Goal: Task Accomplishment & Management: Use online tool/utility

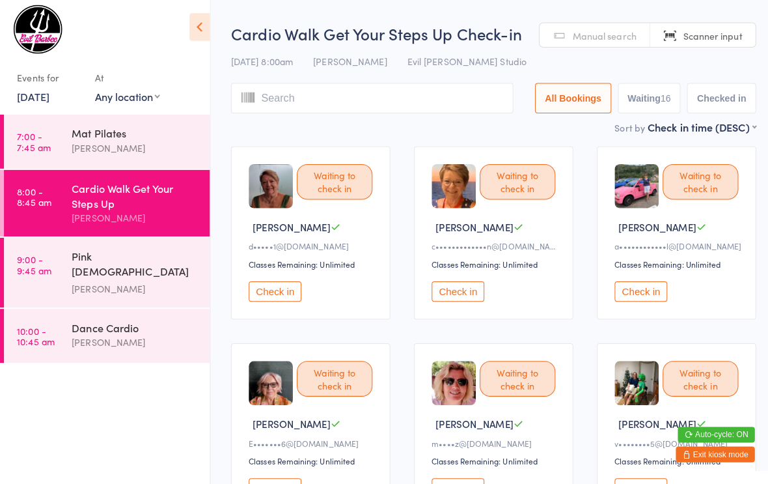
click at [115, 261] on div "Pink [DEMOGRAPHIC_DATA] Strength" at bounding box center [134, 267] width 126 height 32
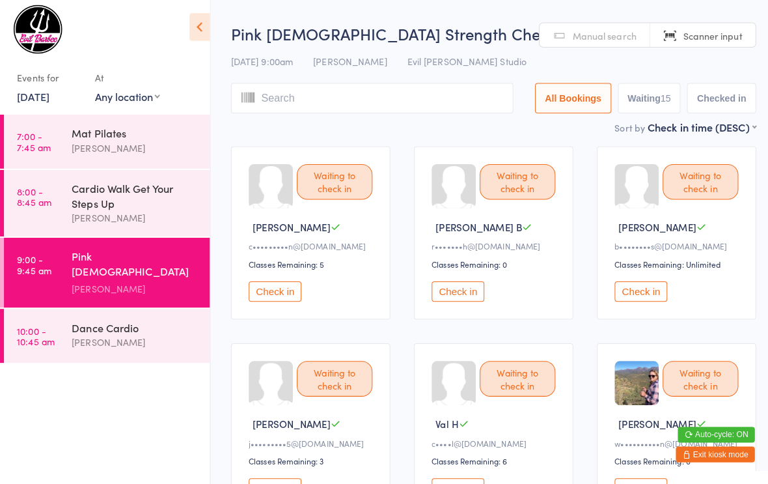
click at [100, 202] on div "Cardio Walk Get Your Steps Up" at bounding box center [134, 198] width 126 height 29
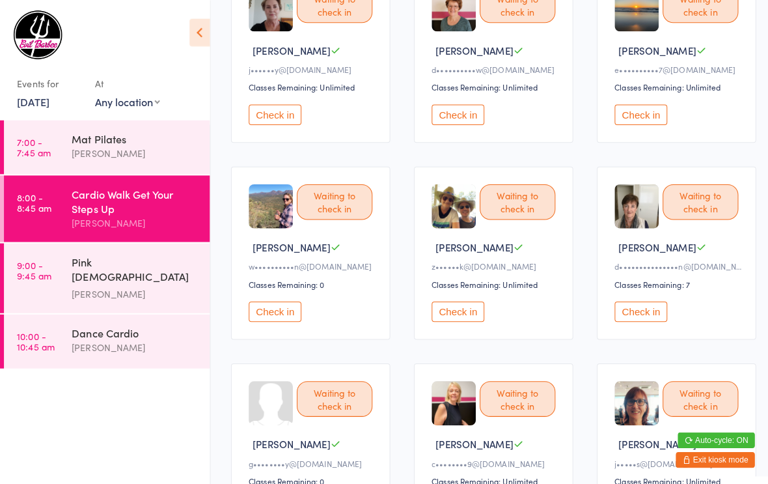
scroll to position [583, 0]
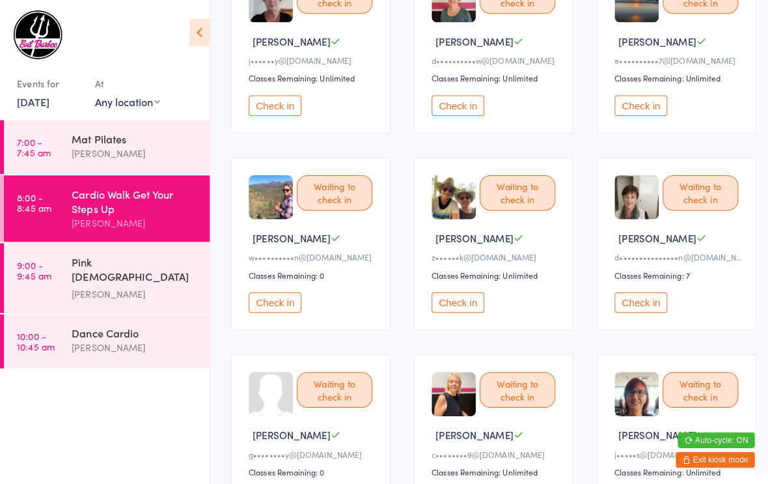
click at [283, 309] on button "Check in" at bounding box center [272, 299] width 52 height 20
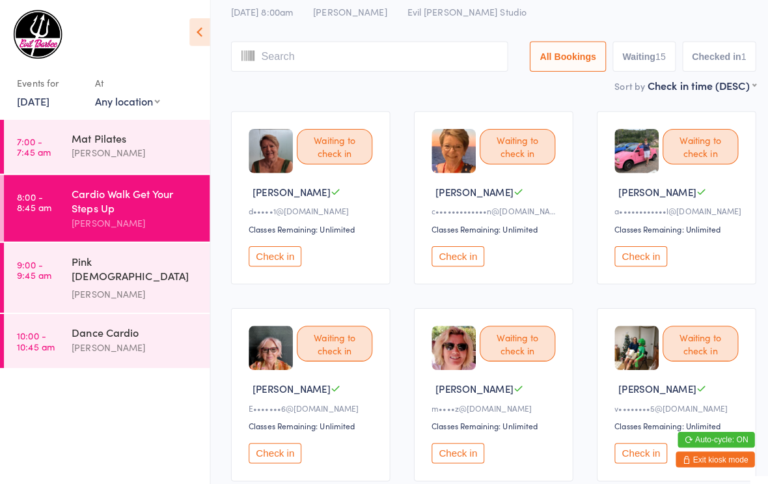
scroll to position [0, 0]
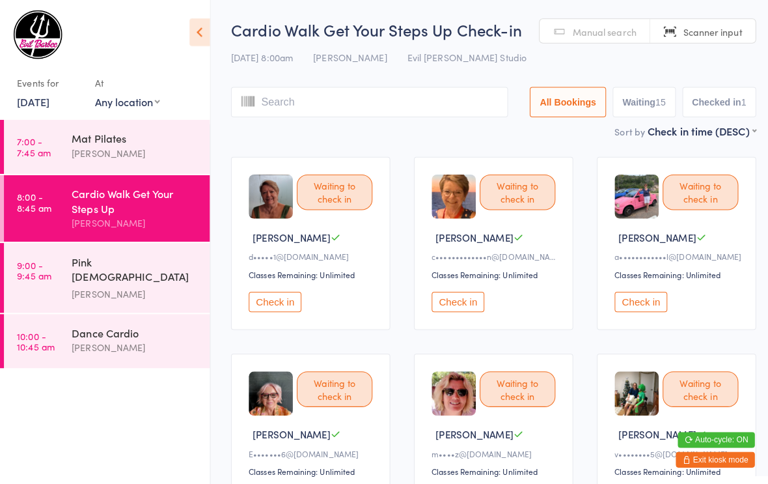
click at [636, 299] on button "Check in" at bounding box center [634, 298] width 52 height 20
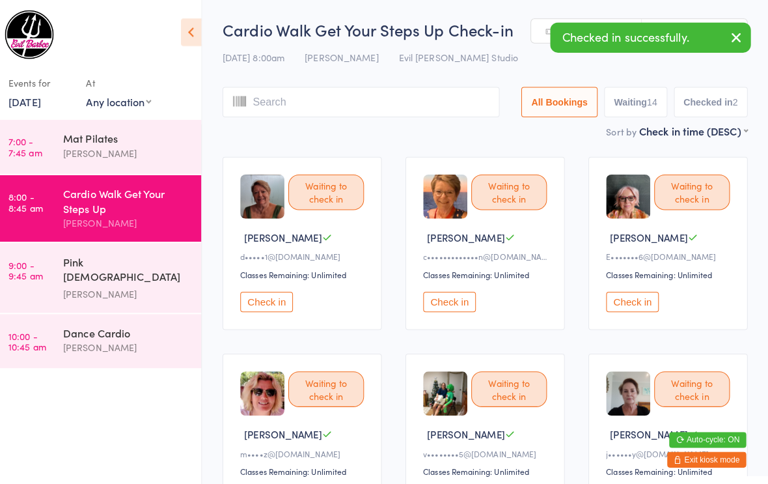
click at [141, 283] on div "[PERSON_NAME]" at bounding box center [134, 290] width 126 height 15
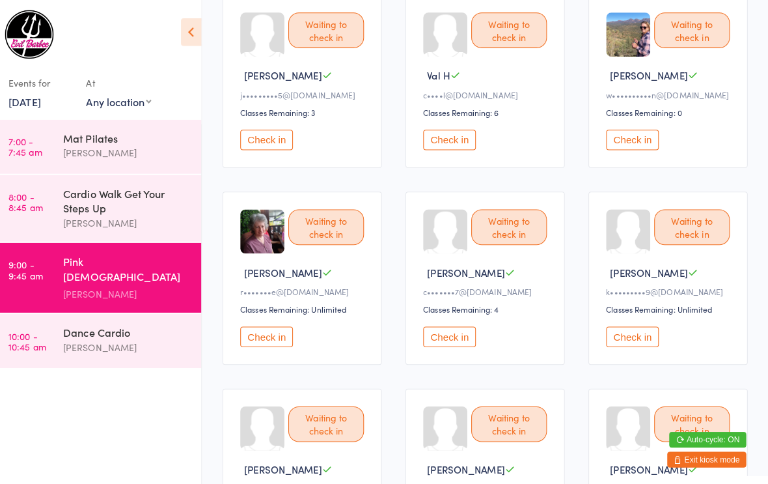
scroll to position [355, 0]
click at [638, 146] on button "Check in" at bounding box center [634, 138] width 52 height 20
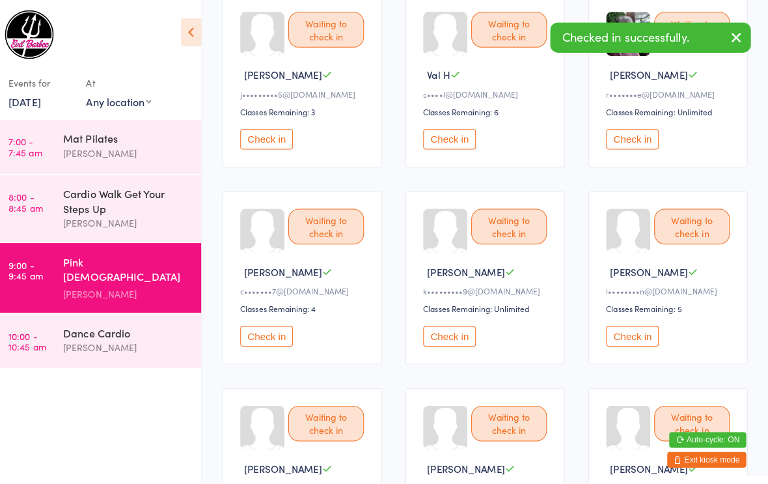
click at [130, 322] on div "Dance Cardio" at bounding box center [134, 328] width 126 height 14
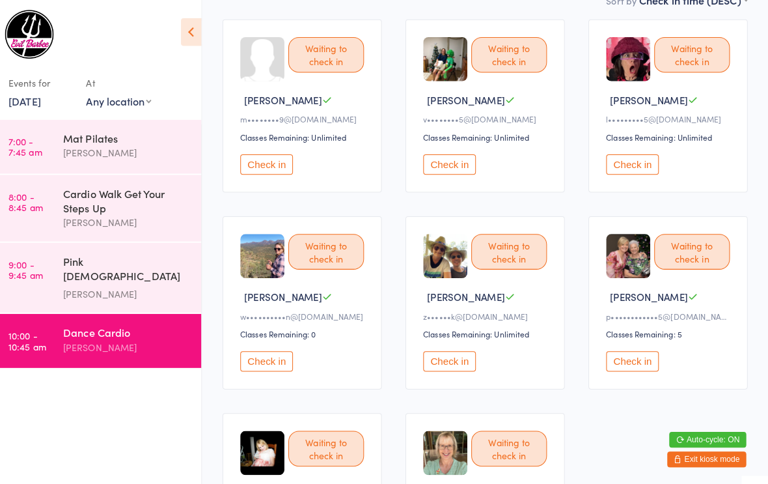
scroll to position [136, 0]
click at [275, 367] on button "Check in" at bounding box center [272, 357] width 52 height 20
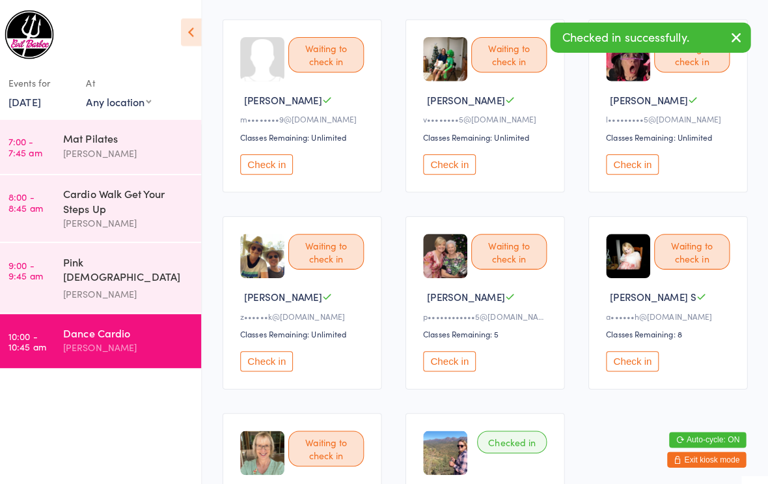
click at [129, 205] on div "Cardio Walk Get Your Steps Up" at bounding box center [134, 198] width 126 height 29
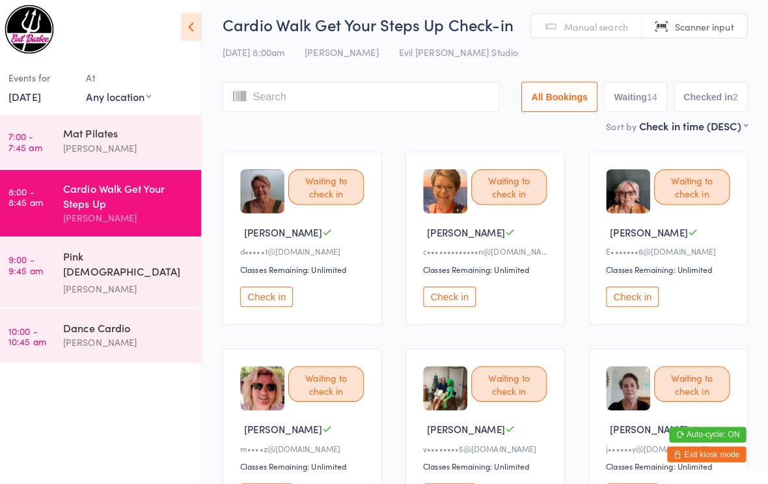
click at [623, 290] on button "Check in" at bounding box center [634, 298] width 52 height 20
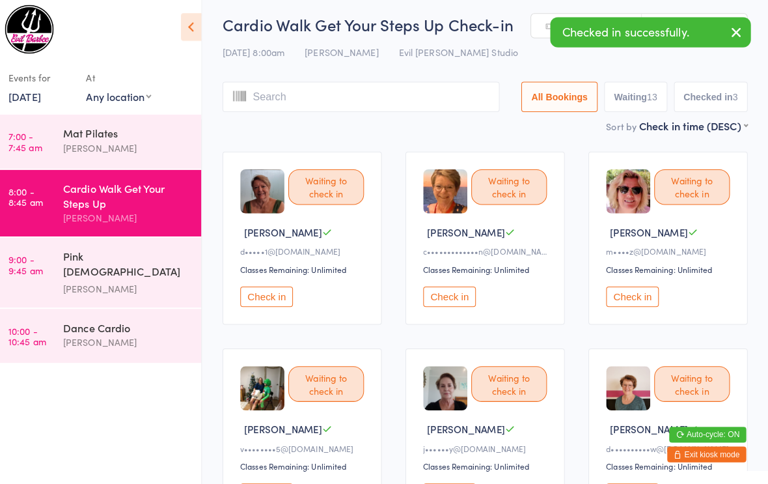
click at [627, 290] on button "Check in" at bounding box center [634, 298] width 52 height 20
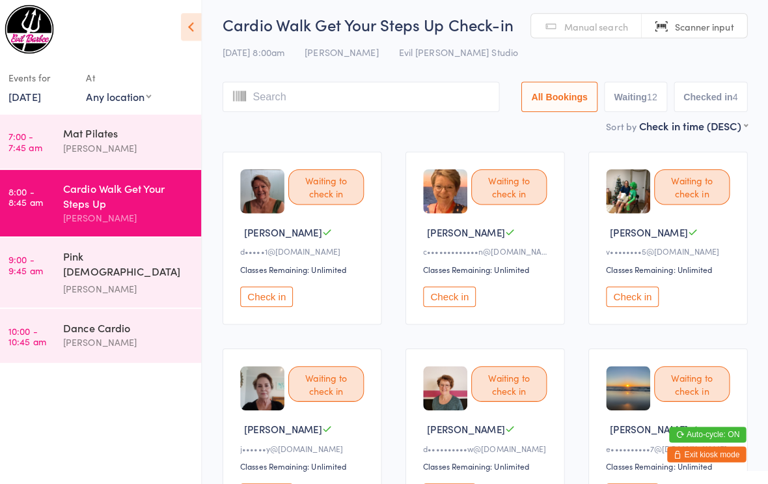
scroll to position [11, 3]
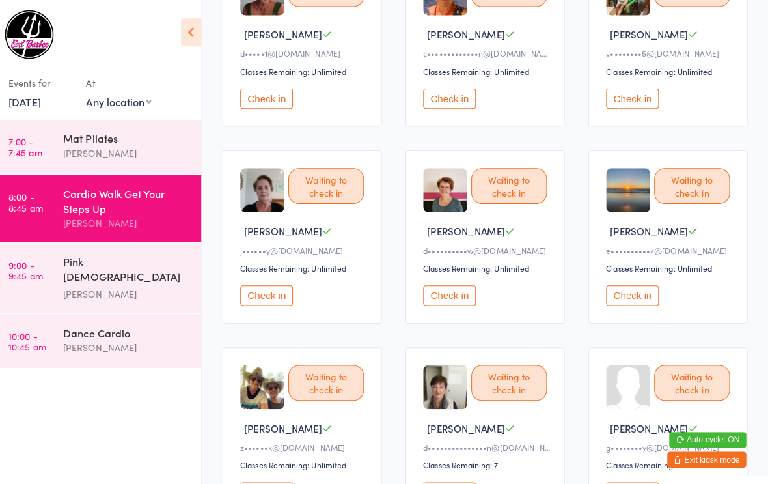
click at [261, 302] on button "Check in" at bounding box center [272, 292] width 52 height 20
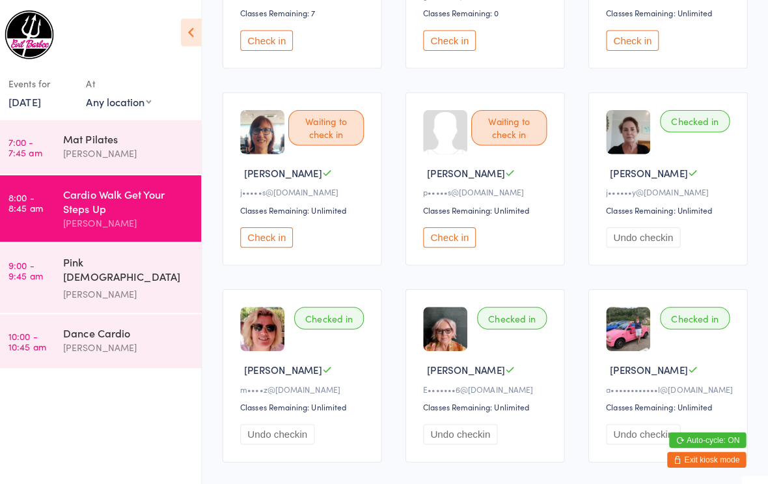
scroll to position [642, 0]
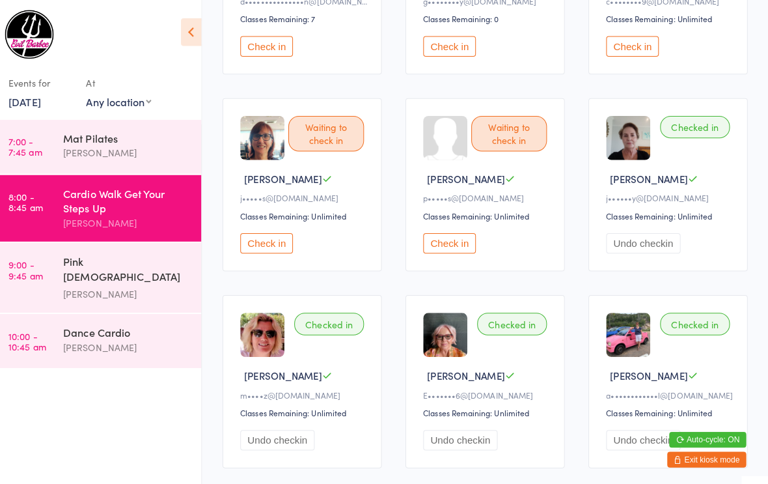
click at [260, 251] on button "Check in" at bounding box center [272, 240] width 52 height 20
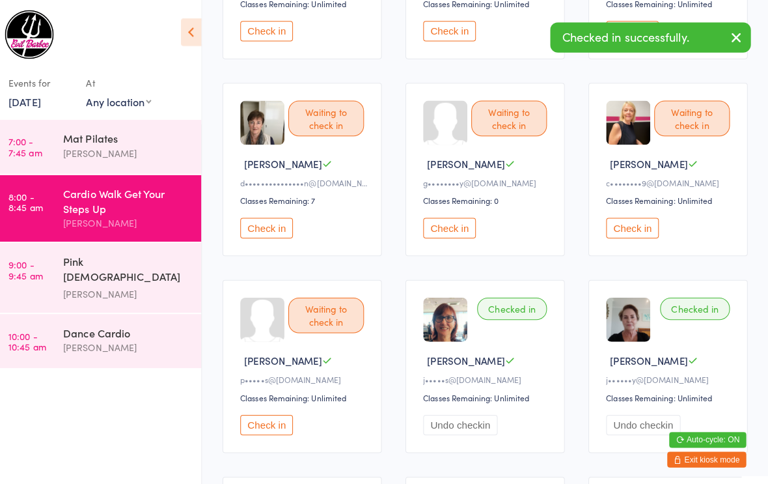
scroll to position [450, 0]
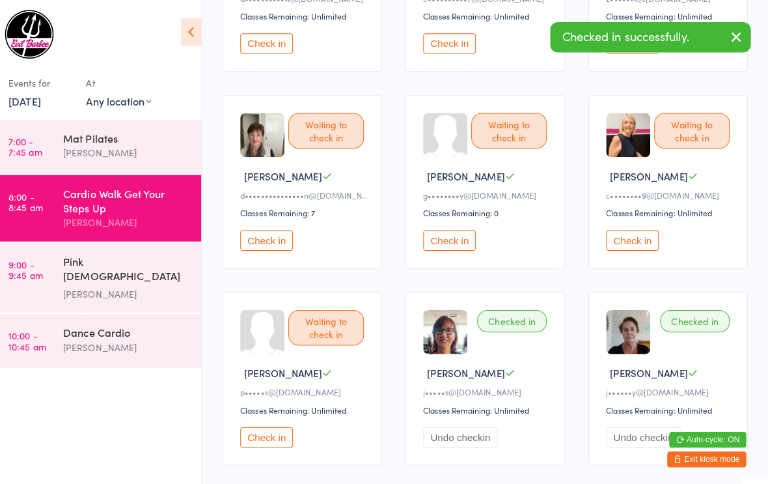
click at [629, 242] on button "Check in" at bounding box center [634, 238] width 52 height 20
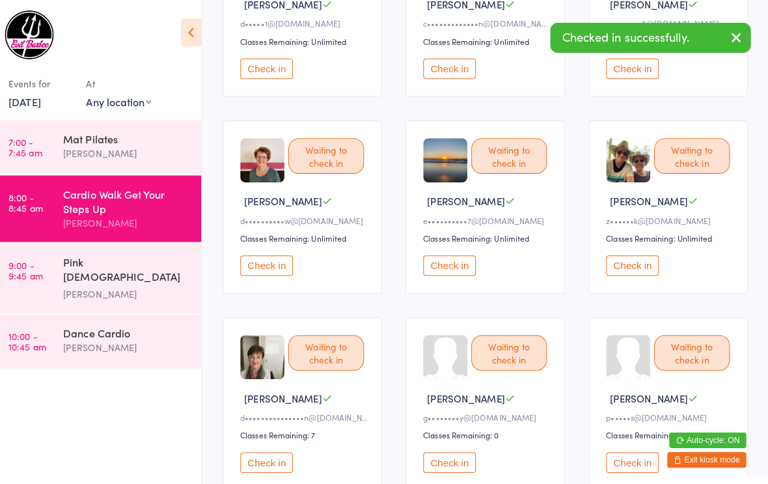
scroll to position [230, 0]
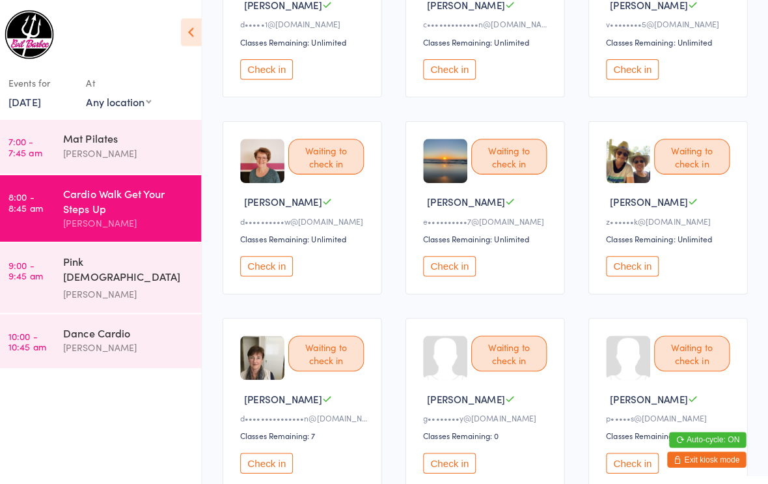
click at [273, 267] on button "Check in" at bounding box center [272, 263] width 52 height 20
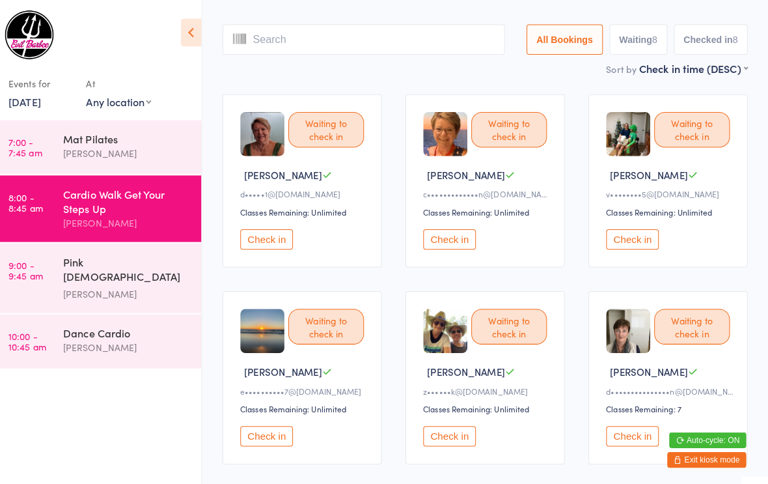
scroll to position [59, 0]
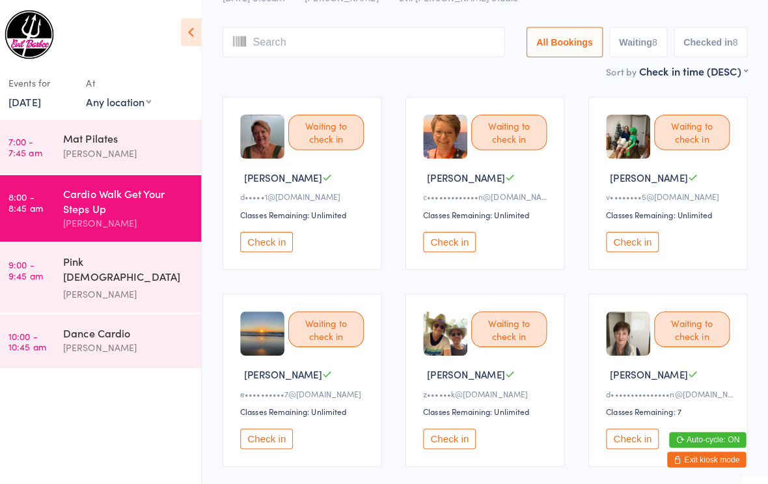
click at [620, 236] on button "Check in" at bounding box center [634, 239] width 52 height 20
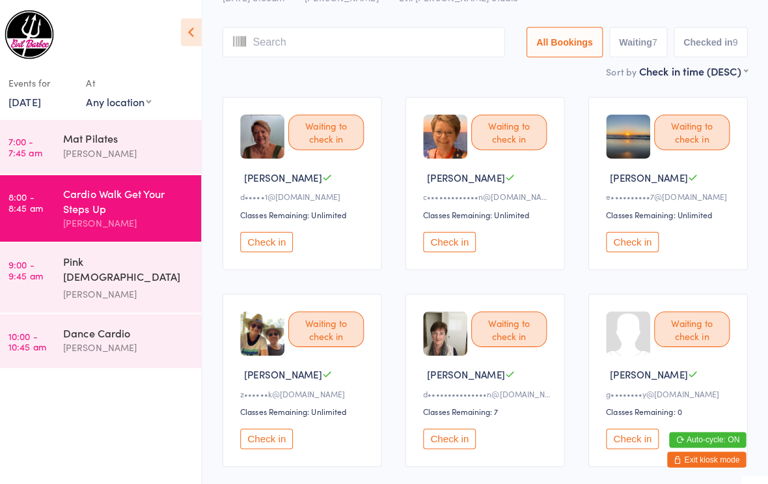
click at [632, 444] on button "Check in" at bounding box center [634, 434] width 52 height 20
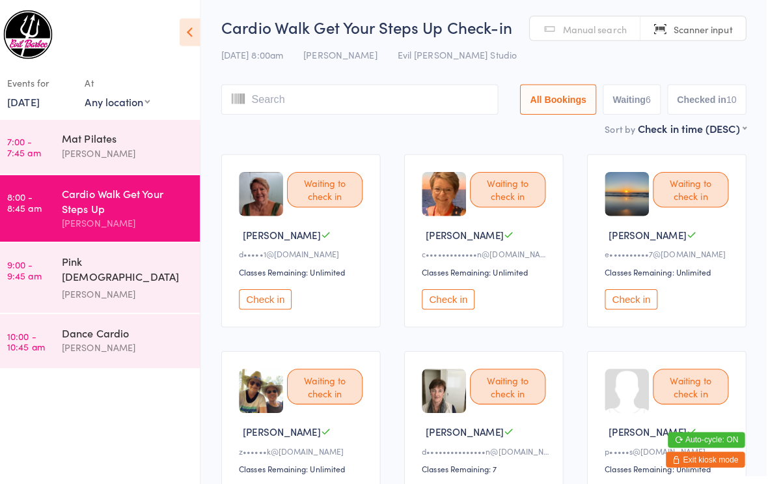
scroll to position [0, 0]
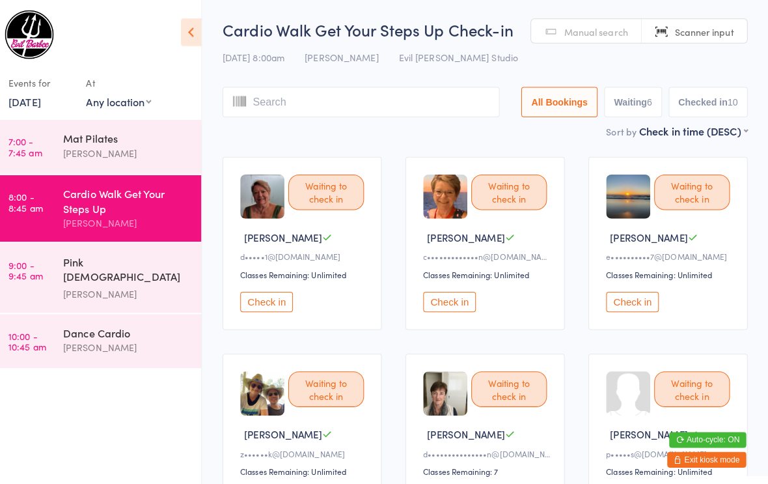
click at [71, 200] on div "Cardio Walk Get Your Steps Up" at bounding box center [134, 198] width 126 height 29
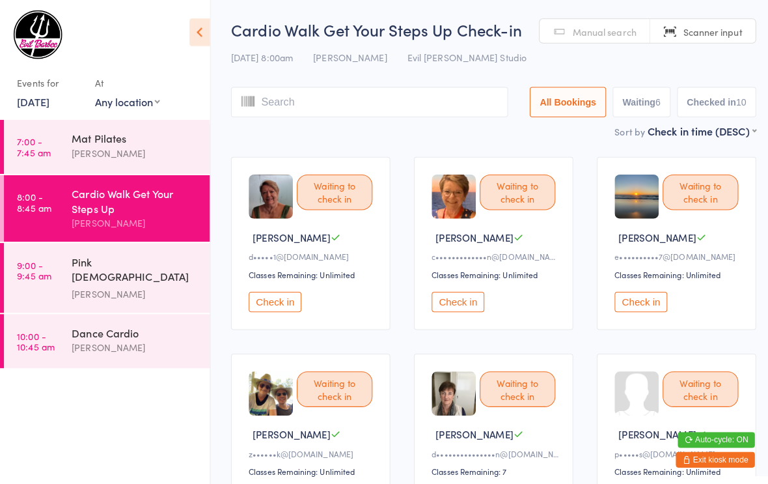
click at [273, 296] on button "Check in" at bounding box center [272, 298] width 52 height 20
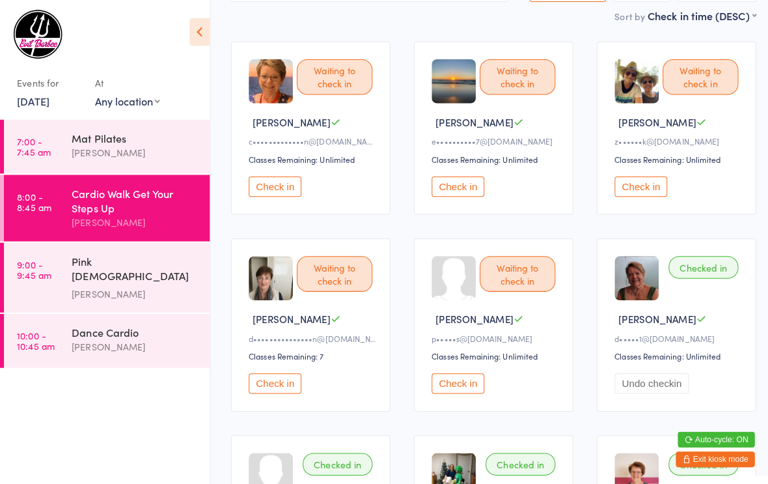
click at [285, 389] on button "Check in" at bounding box center [272, 379] width 52 height 20
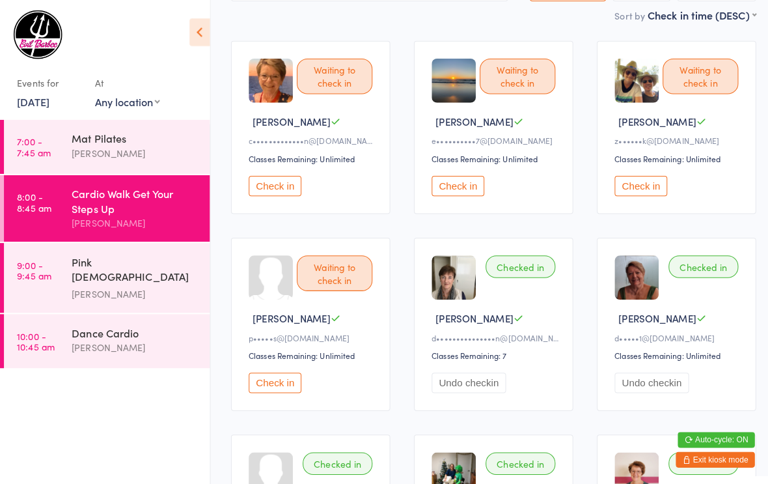
click at [461, 190] on button "Check in" at bounding box center [453, 184] width 52 height 20
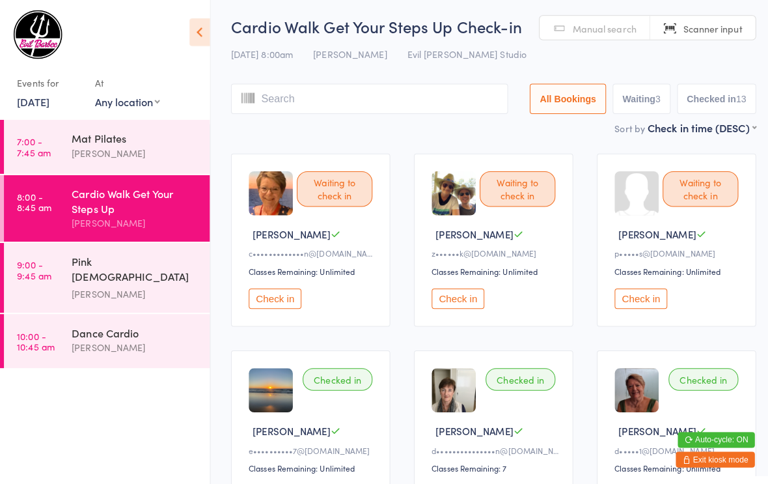
scroll to position [0, 0]
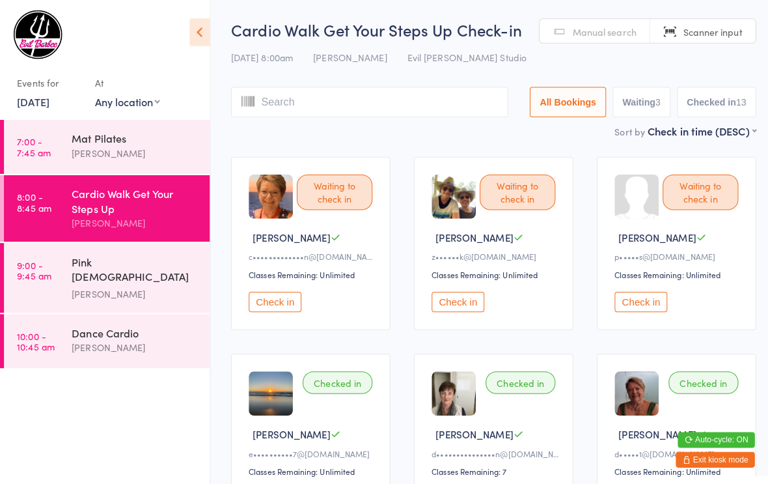
click at [445, 304] on button "Check in" at bounding box center [453, 298] width 52 height 20
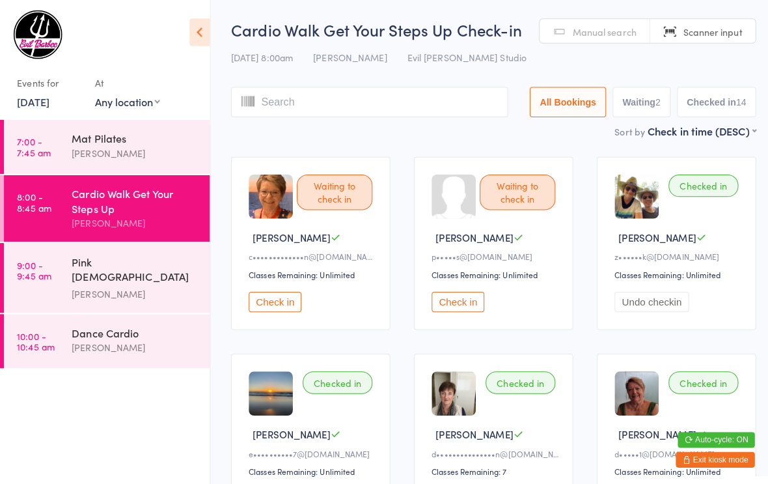
click at [452, 301] on button "Check in" at bounding box center [453, 298] width 52 height 20
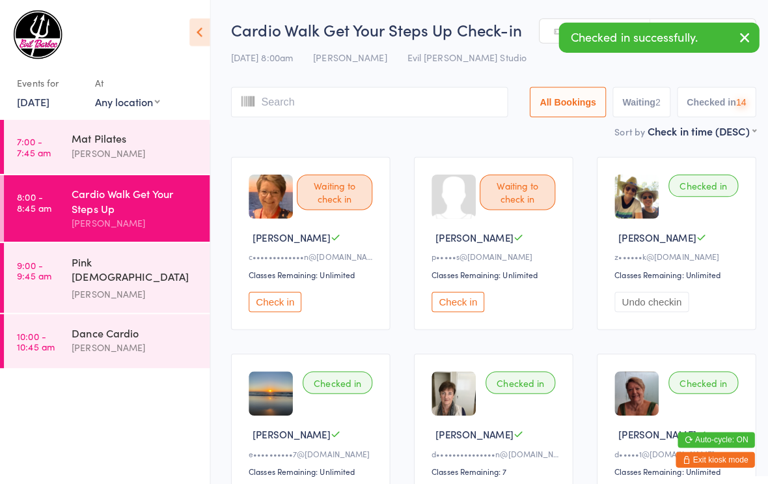
click at [452, 308] on button "Check in" at bounding box center [453, 298] width 52 height 20
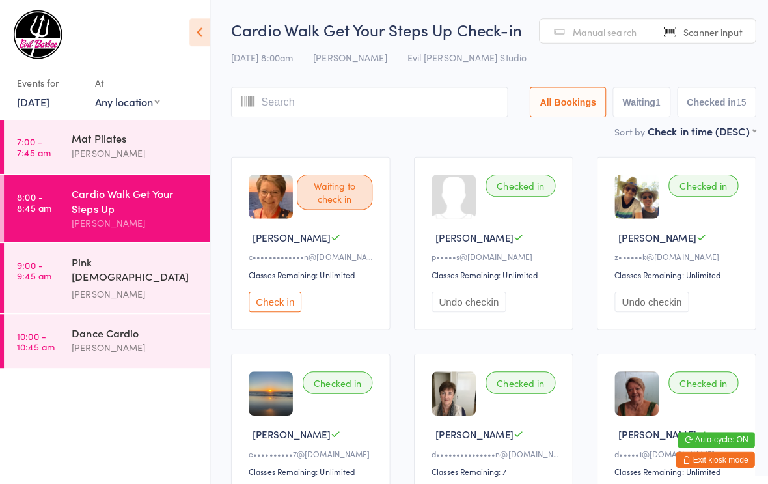
click at [267, 308] on button "Check in" at bounding box center [272, 298] width 52 height 20
